Goal: Browse casually: Explore the website without a specific task or goal

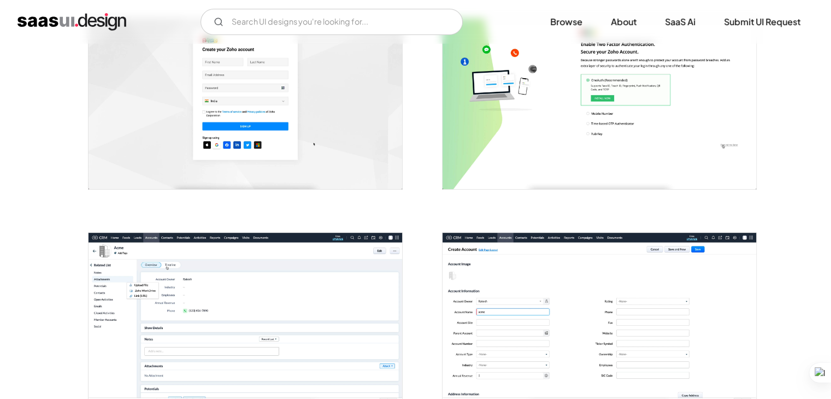
scroll to position [247, 0]
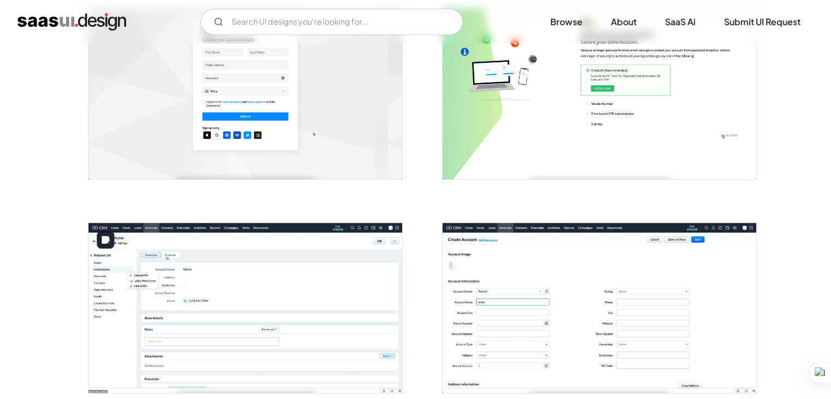
click at [227, 293] on img "open lightbox" at bounding box center [246, 308] width 314 height 170
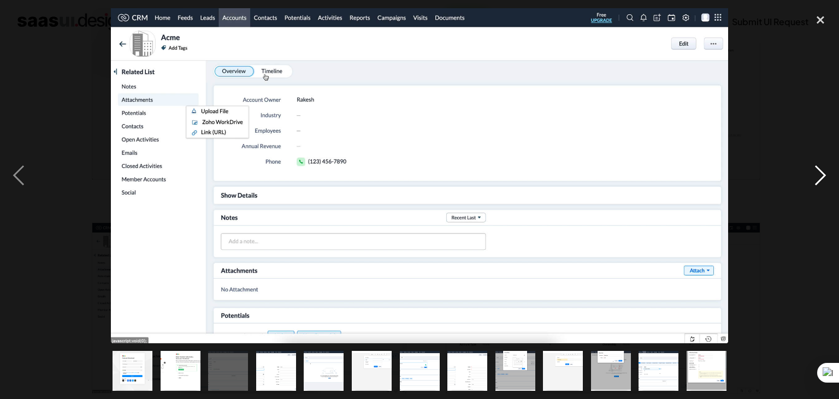
click at [822, 180] on div "next image" at bounding box center [820, 175] width 37 height 335
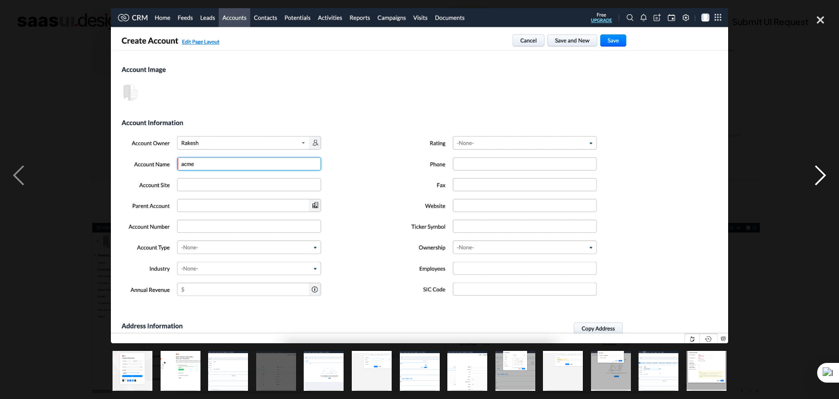
click at [822, 180] on div "next image" at bounding box center [820, 175] width 37 height 335
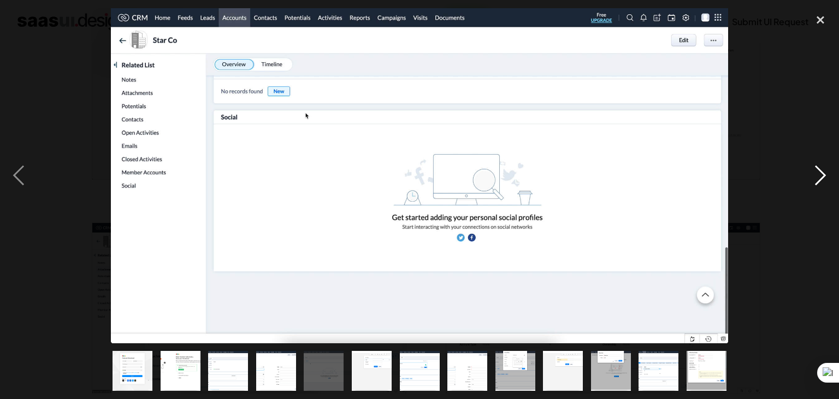
click at [822, 180] on div "next image" at bounding box center [820, 175] width 37 height 335
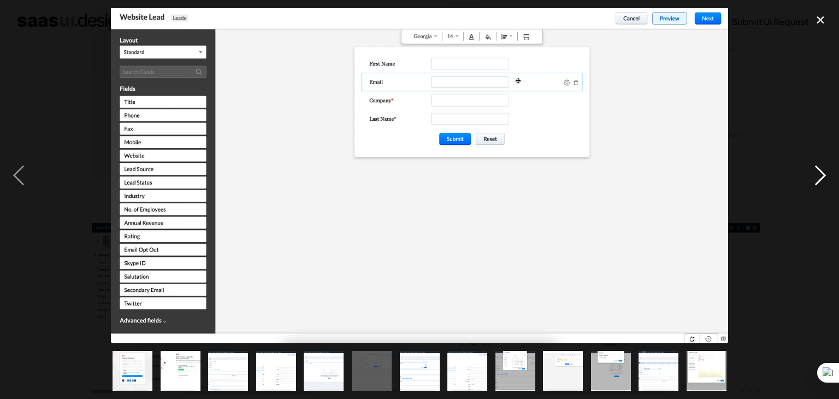
click at [822, 180] on div "next image" at bounding box center [820, 175] width 37 height 335
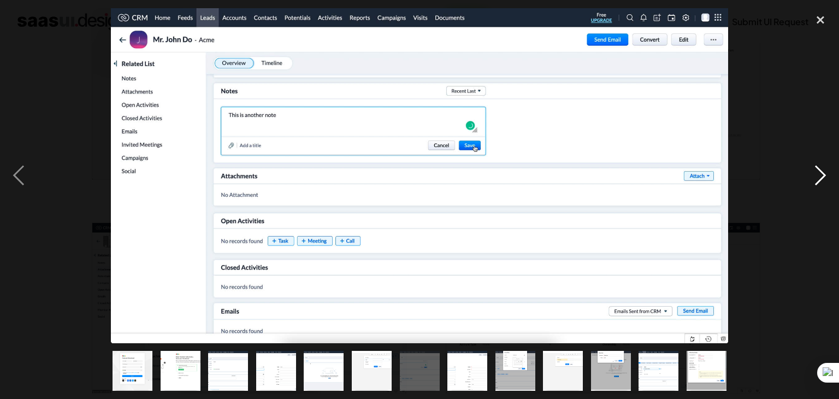
click at [822, 180] on div "next image" at bounding box center [820, 175] width 37 height 335
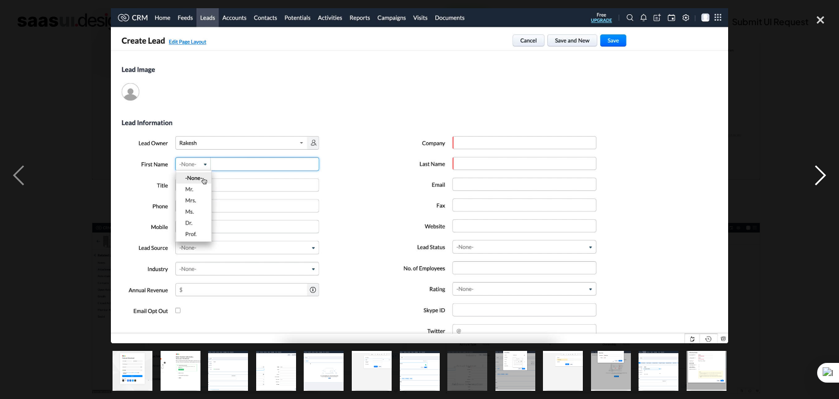
click at [822, 180] on div "next image" at bounding box center [820, 175] width 37 height 335
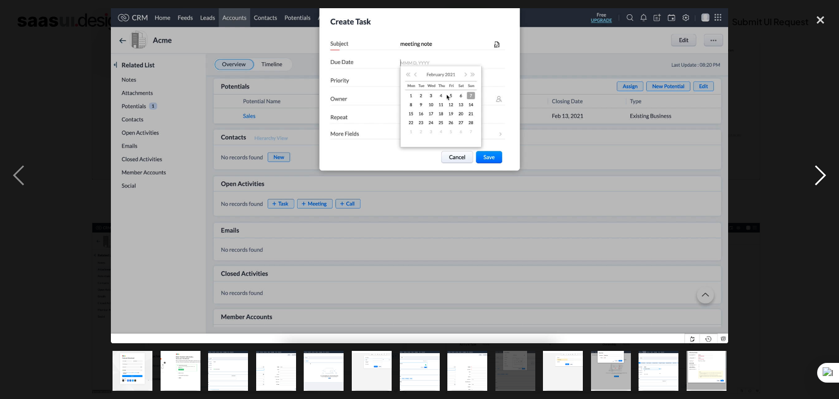
click at [822, 180] on div "next image" at bounding box center [820, 175] width 37 height 335
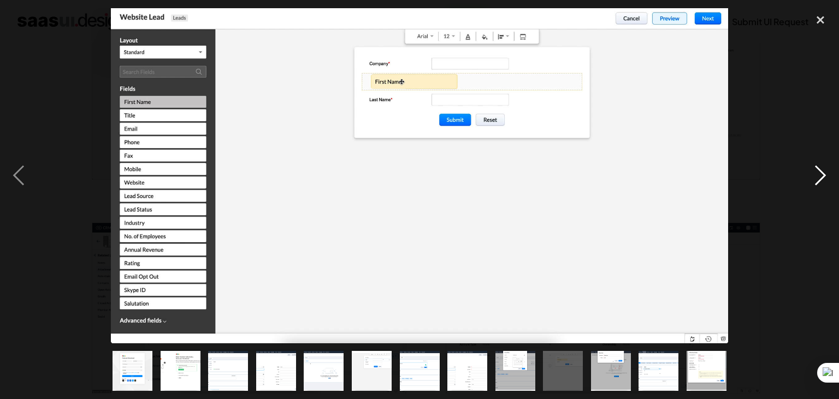
click at [822, 180] on div "next image" at bounding box center [820, 175] width 37 height 335
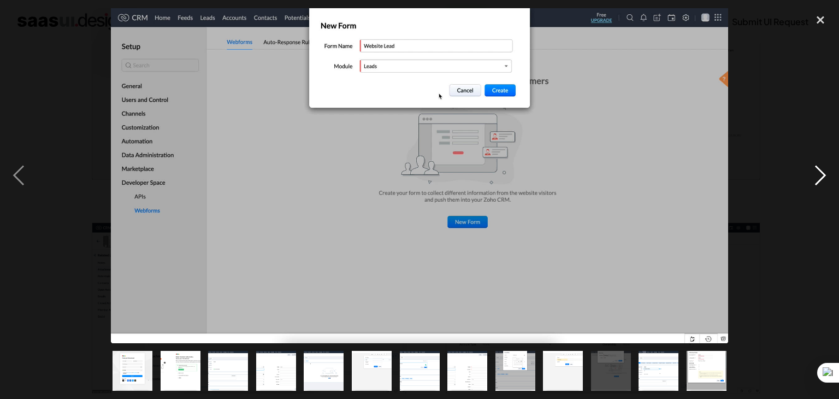
click at [822, 180] on div "next image" at bounding box center [820, 175] width 37 height 335
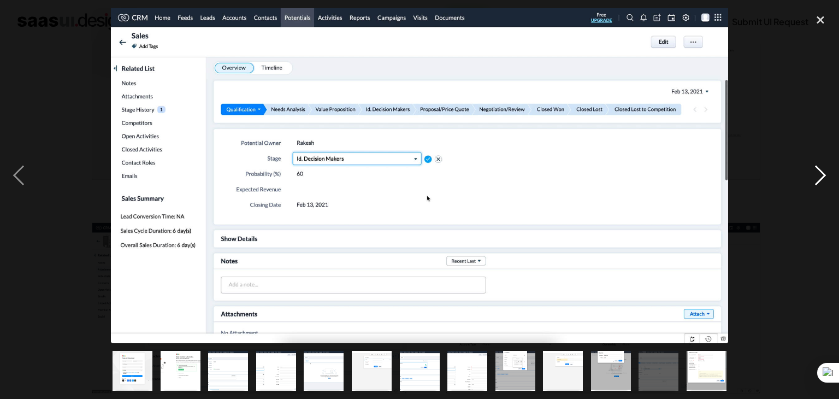
click at [822, 180] on div "next image" at bounding box center [820, 175] width 37 height 335
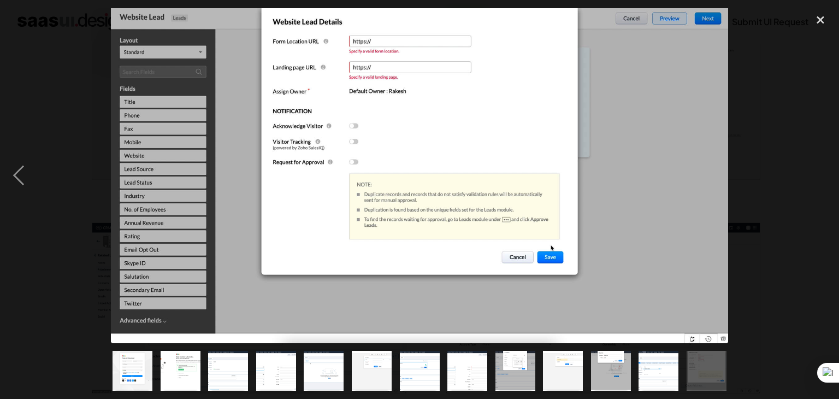
click at [822, 180] on div "next image" at bounding box center [820, 175] width 37 height 335
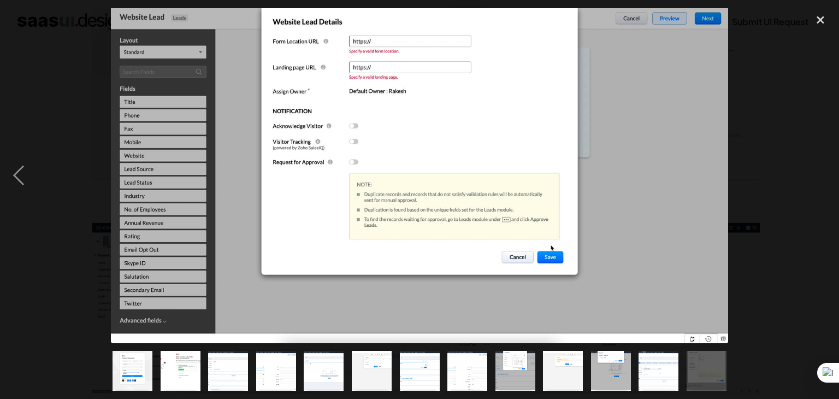
click at [822, 180] on div "next image" at bounding box center [820, 175] width 37 height 335
click at [819, 20] on div "close lightbox" at bounding box center [820, 20] width 37 height 24
